Goal: Browse casually

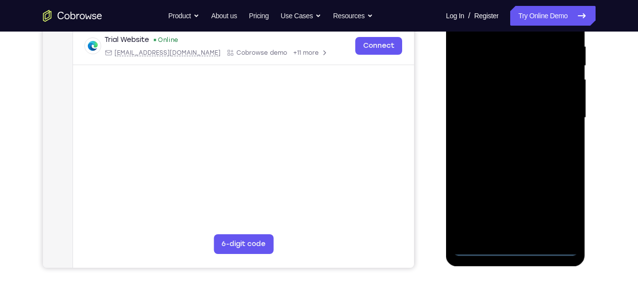
scroll to position [191, 0]
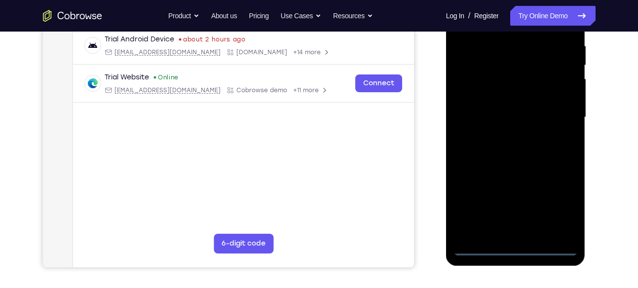
click at [513, 244] on div at bounding box center [516, 117] width 124 height 276
click at [515, 245] on div at bounding box center [516, 117] width 124 height 276
click at [561, 203] on div at bounding box center [516, 117] width 124 height 276
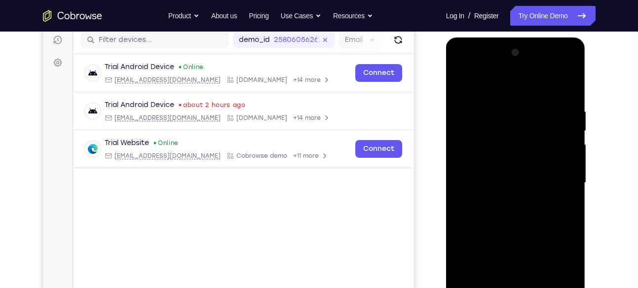
scroll to position [123, 0]
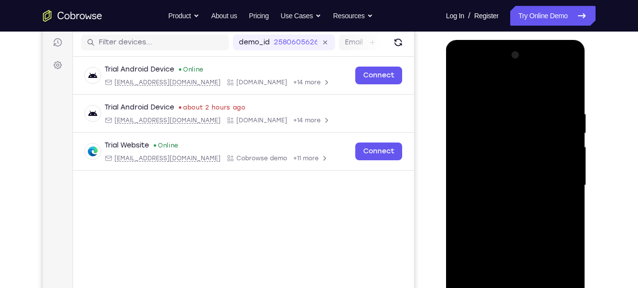
click at [479, 86] on div at bounding box center [516, 185] width 124 height 276
click at [495, 131] on div at bounding box center [516, 185] width 124 height 276
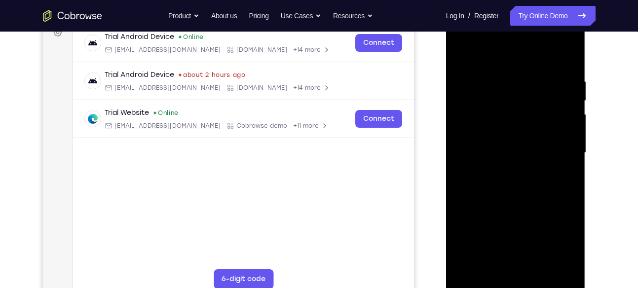
scroll to position [155, 0]
click at [510, 214] on div at bounding box center [516, 153] width 124 height 276
click at [520, 215] on div at bounding box center [516, 153] width 124 height 276
click at [524, 208] on div at bounding box center [516, 153] width 124 height 276
click at [534, 256] on div at bounding box center [516, 153] width 124 height 276
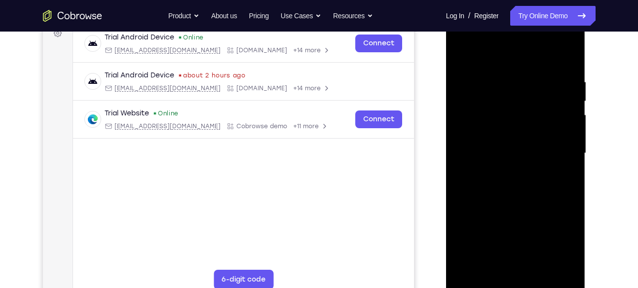
click at [525, 210] on div at bounding box center [516, 153] width 124 height 276
